Goal: Find contact information: Find contact information

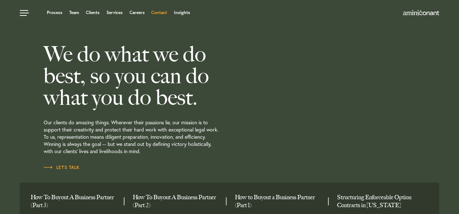
click at [157, 14] on link "Contact" at bounding box center [159, 12] width 16 height 4
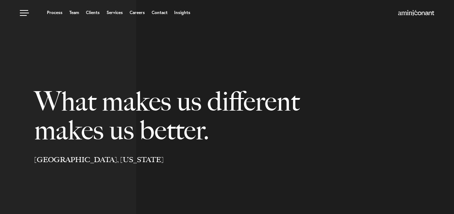
select select "Austin"
select select "Business and Civil Litigation"
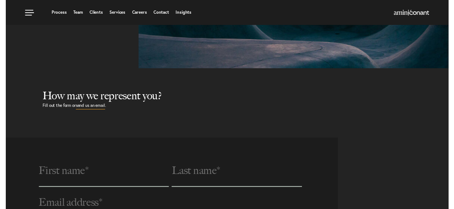
scroll to position [144, 0]
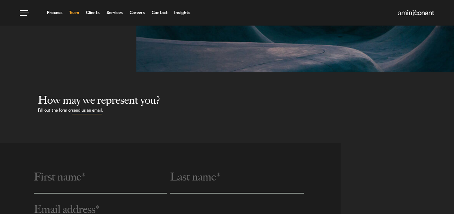
click at [77, 12] on link "Team" at bounding box center [74, 12] width 10 height 4
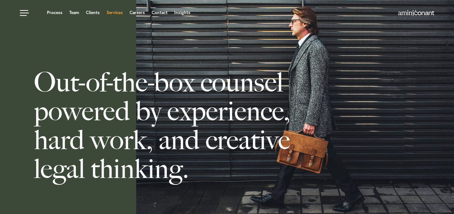
click at [116, 13] on link "Services" at bounding box center [115, 12] width 16 height 4
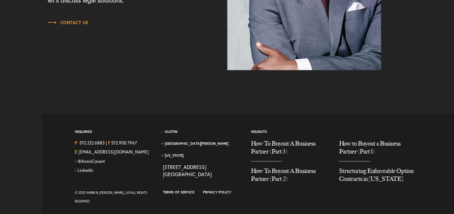
scroll to position [1061, 0]
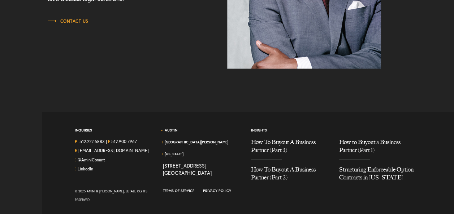
click at [192, 140] on span "[GEOGRAPHIC_DATA][PERSON_NAME]" at bounding box center [197, 145] width 69 height 10
click at [193, 140] on link "[GEOGRAPHIC_DATA][PERSON_NAME]" at bounding box center [197, 142] width 64 height 5
click at [186, 140] on link "[GEOGRAPHIC_DATA][PERSON_NAME]" at bounding box center [197, 142] width 64 height 5
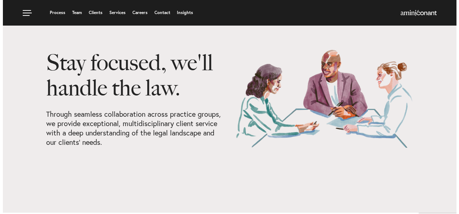
scroll to position [0, 0]
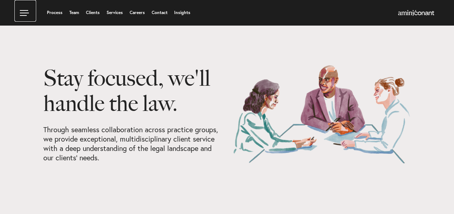
click at [21, 15] on link at bounding box center [25, 11] width 22 height 22
